Goal: Task Accomplishment & Management: Manage account settings

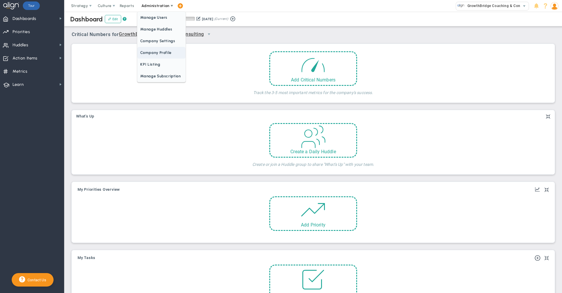
click at [153, 53] on span "Company Profile" at bounding box center [161, 53] width 48 height 12
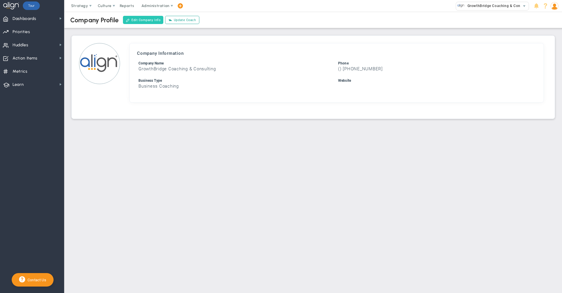
click at [137, 18] on button "Edit Company Info" at bounding box center [143, 20] width 40 height 8
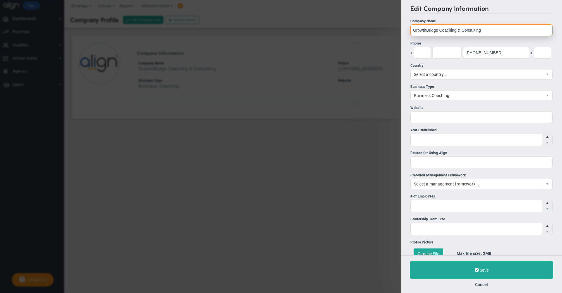
drag, startPoint x: 440, startPoint y: 30, endPoint x: 416, endPoint y: 30, distance: 23.7
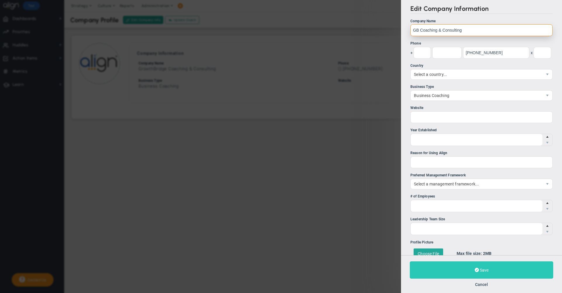
type input "GB Coaching & Consulting"
click at [464, 265] on button "Save" at bounding box center [482, 269] width 144 height 17
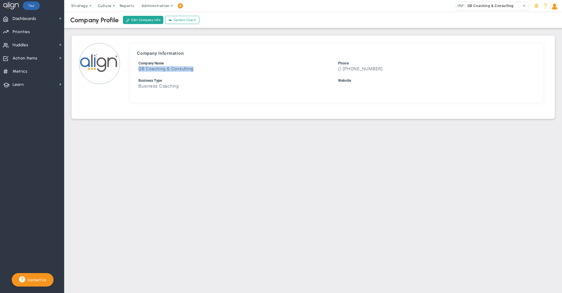
drag, startPoint x: 196, startPoint y: 69, endPoint x: 138, endPoint y: 68, distance: 58.3
click at [138, 68] on li "Company Name GB Coaching & Consulting" at bounding box center [237, 65] width 200 height 11
copy h3 "GB Coaching & Consulting"
click at [557, 7] on img at bounding box center [555, 6] width 8 height 8
click at [552, 62] on span "Sign Out" at bounding box center [537, 65] width 47 height 12
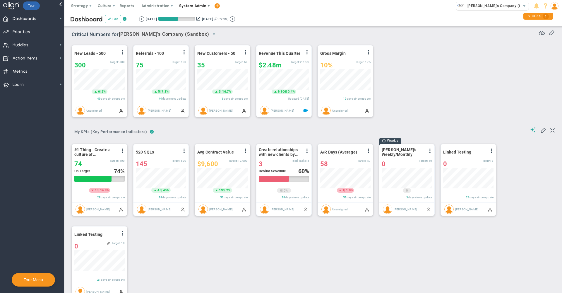
click at [200, 5] on span "System Admin" at bounding box center [192, 6] width 27 height 4
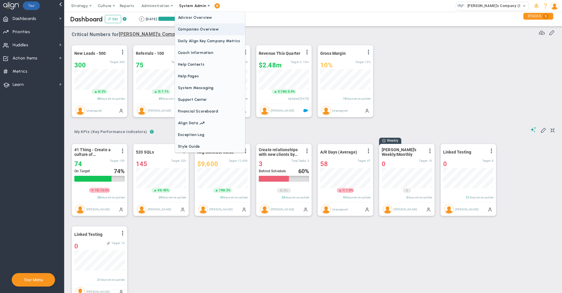
click at [205, 31] on span "Companies Overview" at bounding box center [210, 29] width 70 height 12
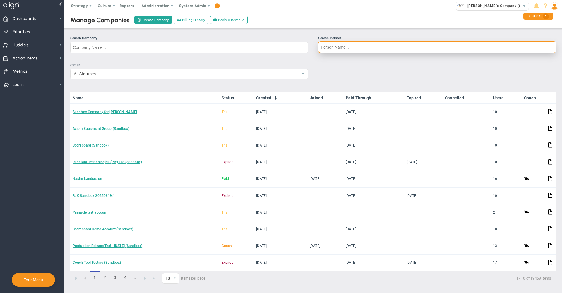
click at [354, 48] on input "Search Person" at bounding box center [437, 47] width 238 height 12
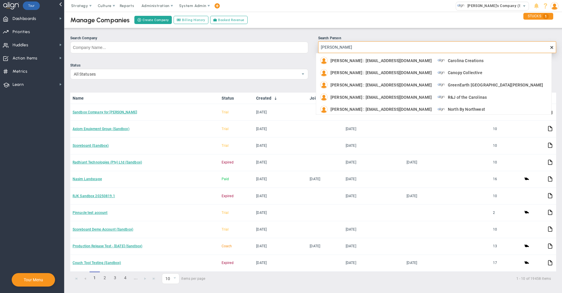
type input "brandon henderson"
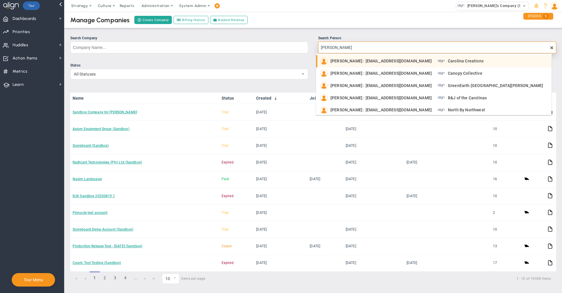
click at [468, 60] on span "Carolina Creations" at bounding box center [466, 61] width 36 height 4
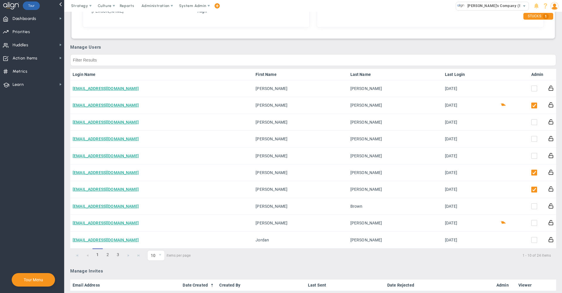
scroll to position [269, 0]
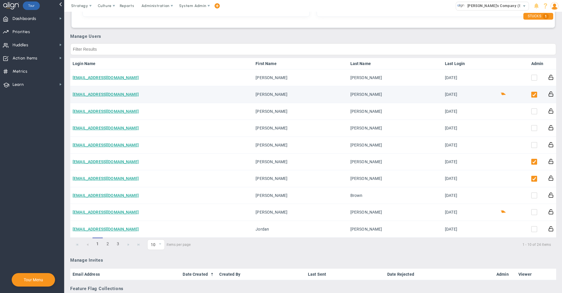
click at [117, 98] on td "bhenderson@greenearthgt.com" at bounding box center [161, 94] width 183 height 17
click at [118, 96] on link "bhenderson@greenearthgt.com" at bounding box center [106, 94] width 66 height 5
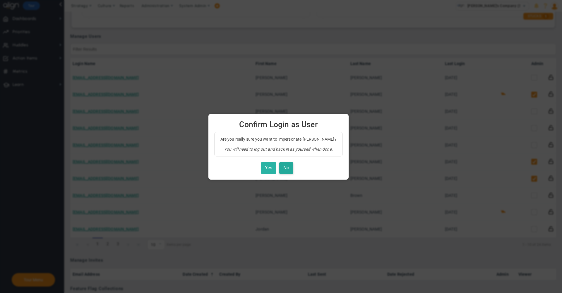
click at [267, 166] on button "Yes" at bounding box center [269, 167] width 16 height 11
